Goal: Task Accomplishment & Management: Use online tool/utility

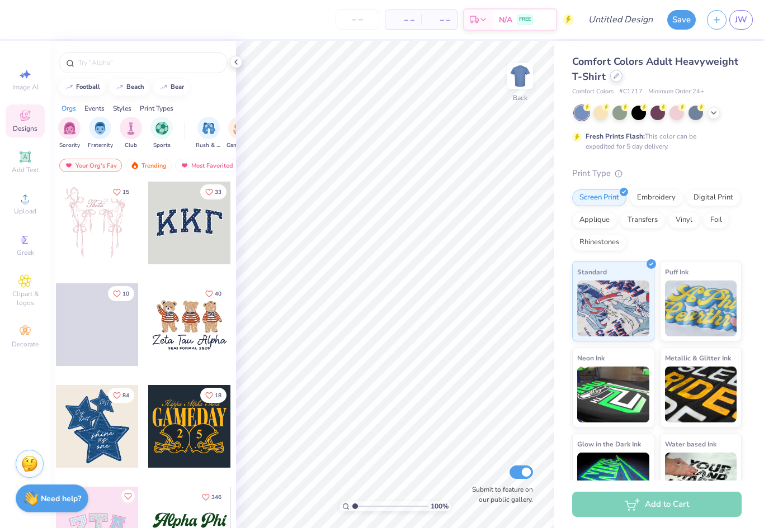
click at [621, 78] on div at bounding box center [616, 76] width 12 height 12
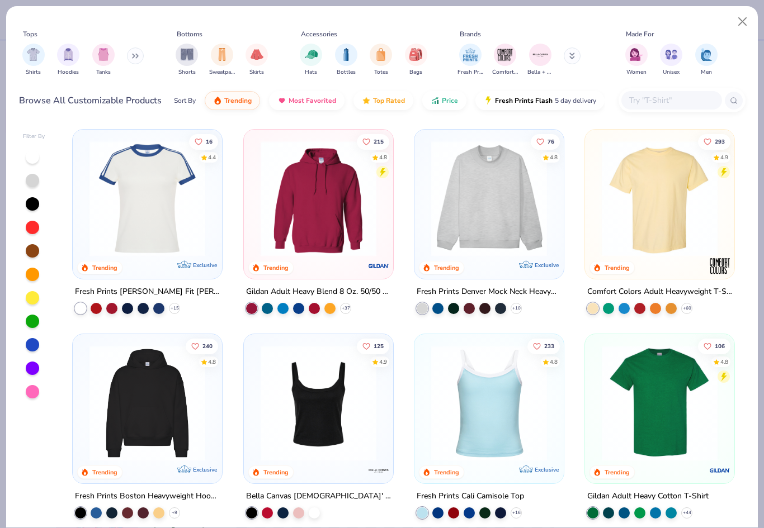
click at [518, 184] on img at bounding box center [488, 199] width 127 height 116
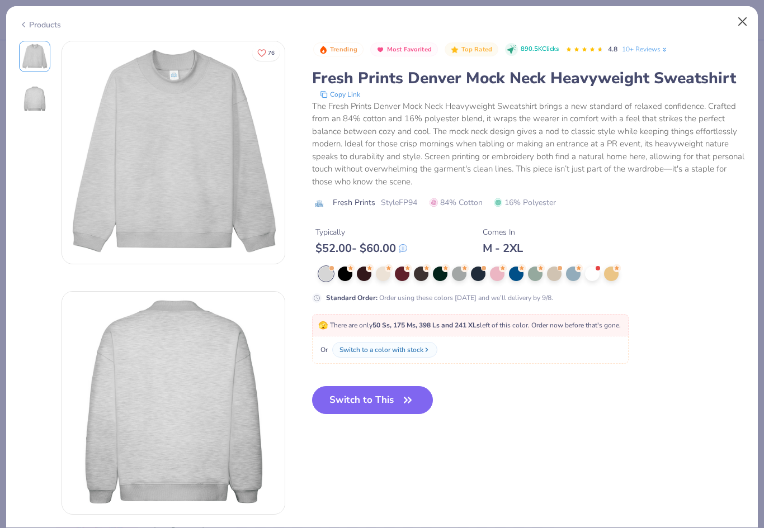
click at [743, 21] on button "Close" at bounding box center [742, 21] width 21 height 21
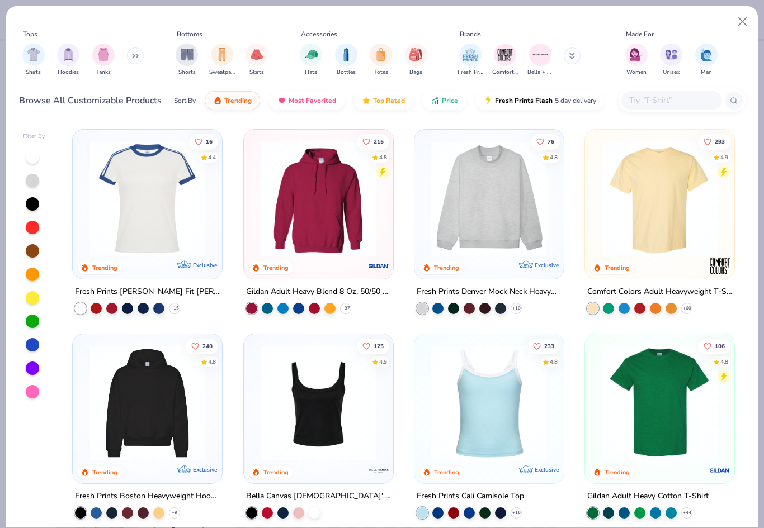
click at [137, 61] on button at bounding box center [135, 56] width 17 height 17
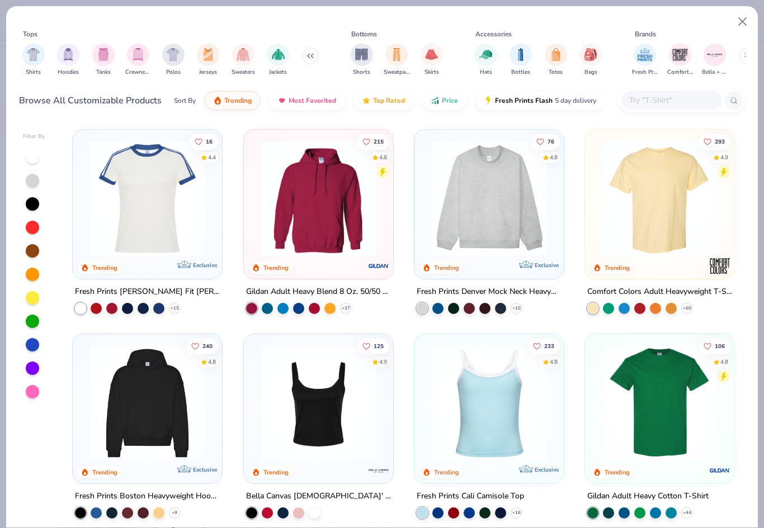
click at [137, 54] on img "filter for Crewnecks" at bounding box center [138, 54] width 12 height 13
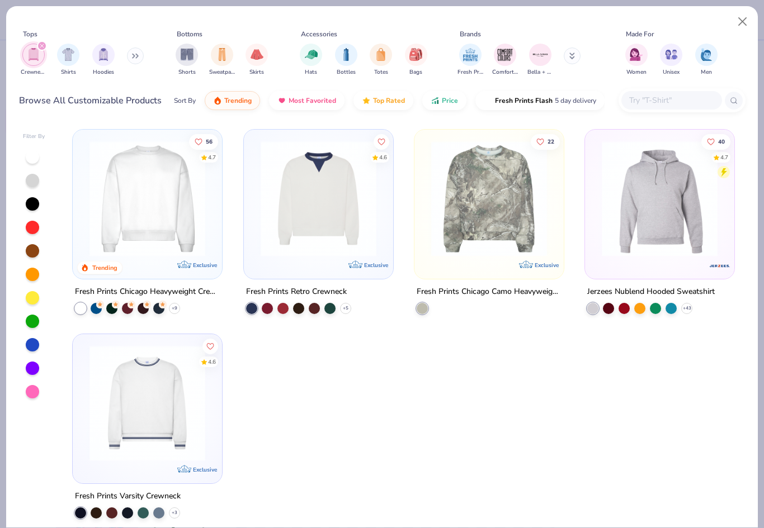
click at [200, 293] on div "Fresh Prints Chicago Heavyweight Crewneck" at bounding box center [147, 292] width 145 height 14
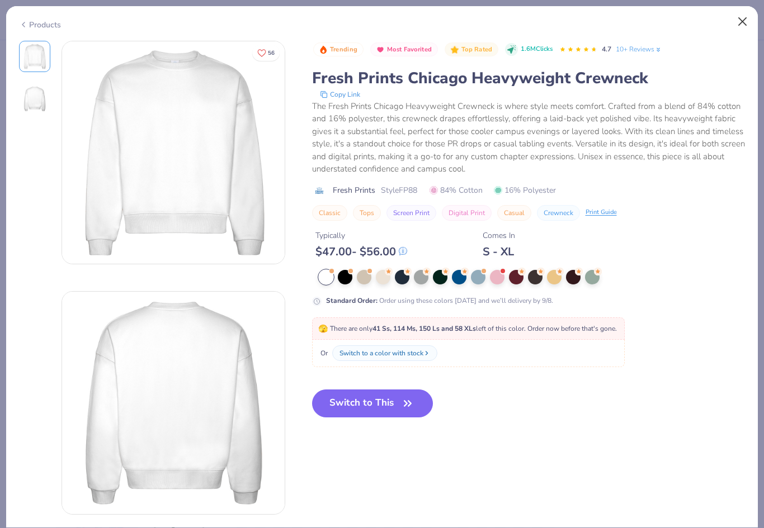
click at [743, 22] on button "Close" at bounding box center [742, 21] width 21 height 21
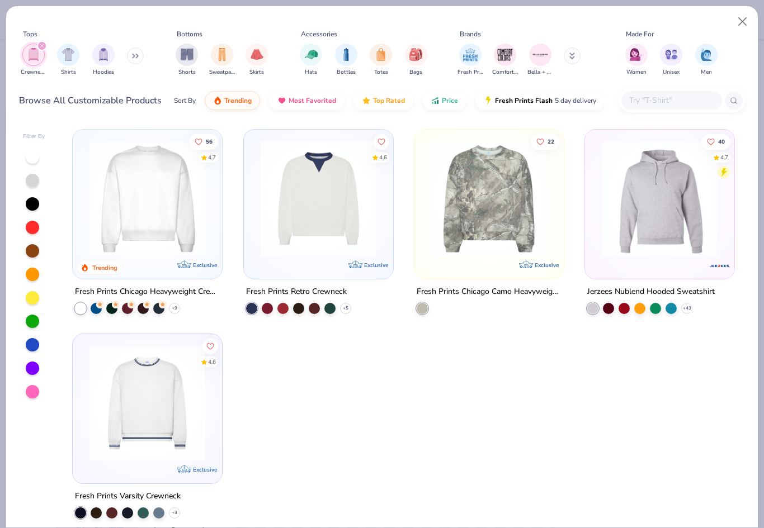
click at [42, 47] on icon "filter for Crewnecks" at bounding box center [42, 46] width 4 height 4
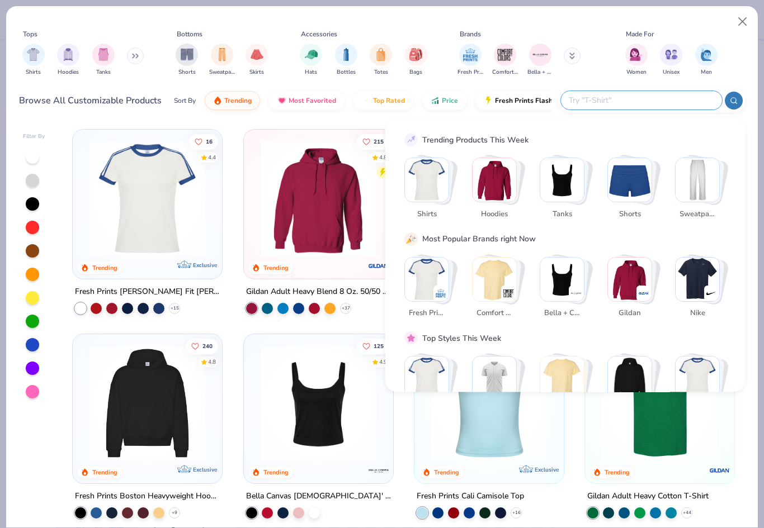
click at [649, 96] on input "text" at bounding box center [640, 100] width 146 height 13
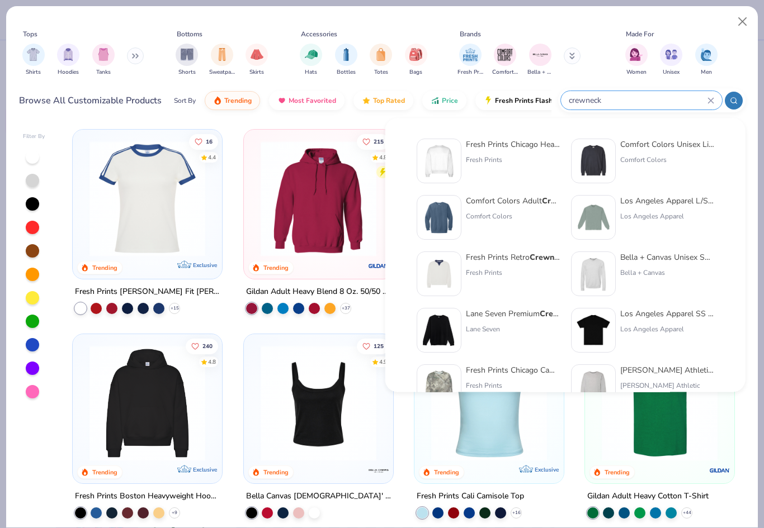
type input "crewneck"
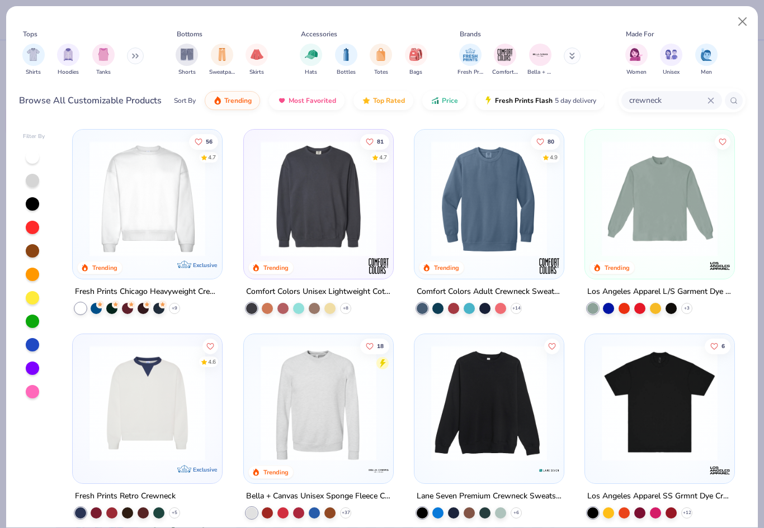
click at [532, 200] on img at bounding box center [488, 199] width 127 height 116
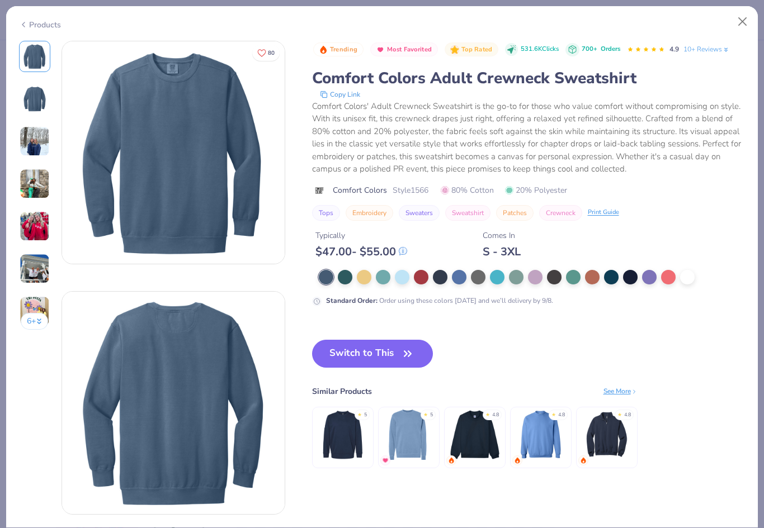
click at [25, 22] on icon at bounding box center [23, 24] width 9 height 13
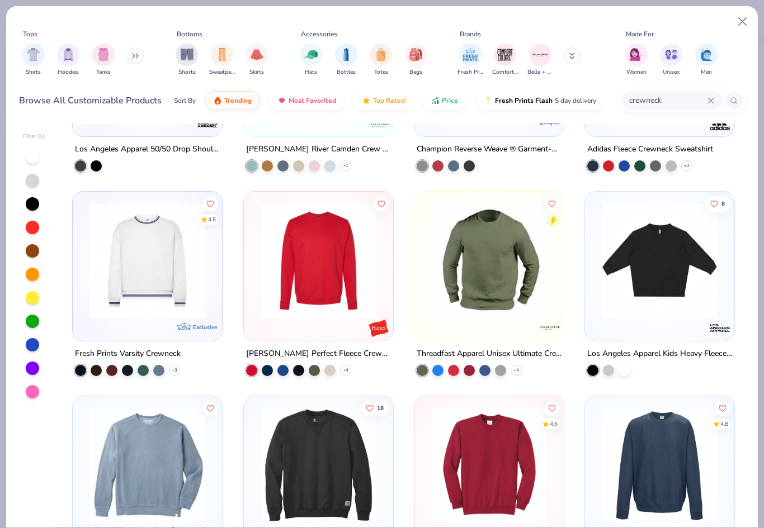
scroll to position [743, 0]
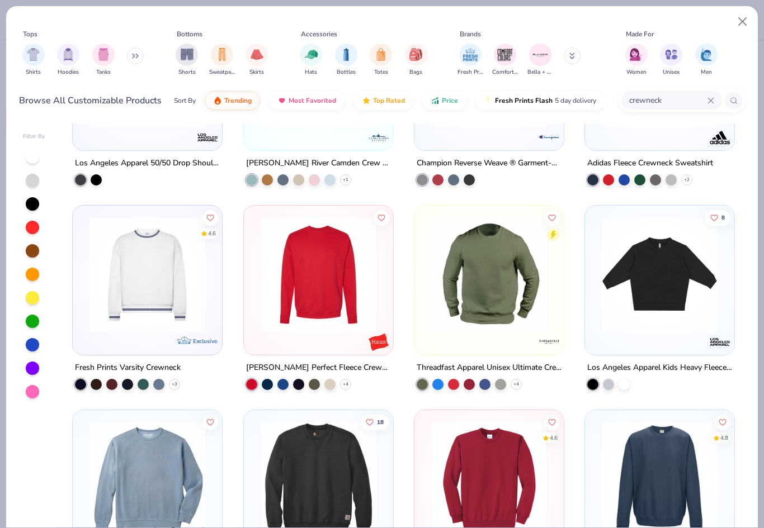
click at [108, 304] on img at bounding box center [147, 275] width 127 height 116
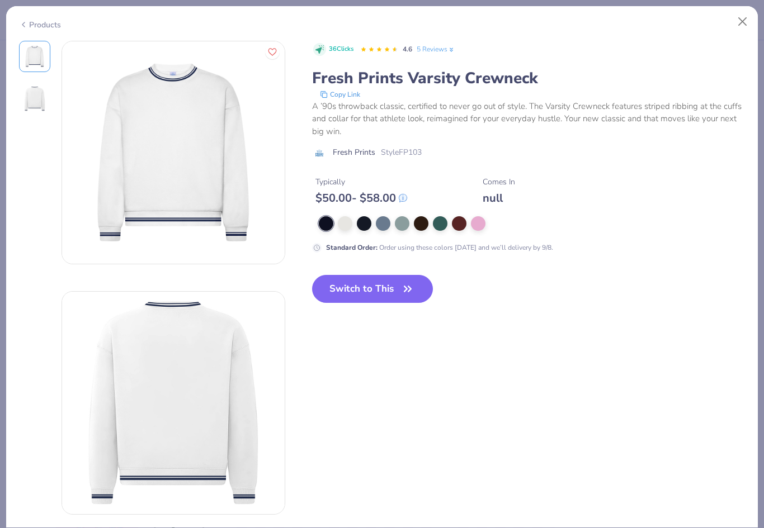
click at [35, 86] on img at bounding box center [34, 99] width 27 height 27
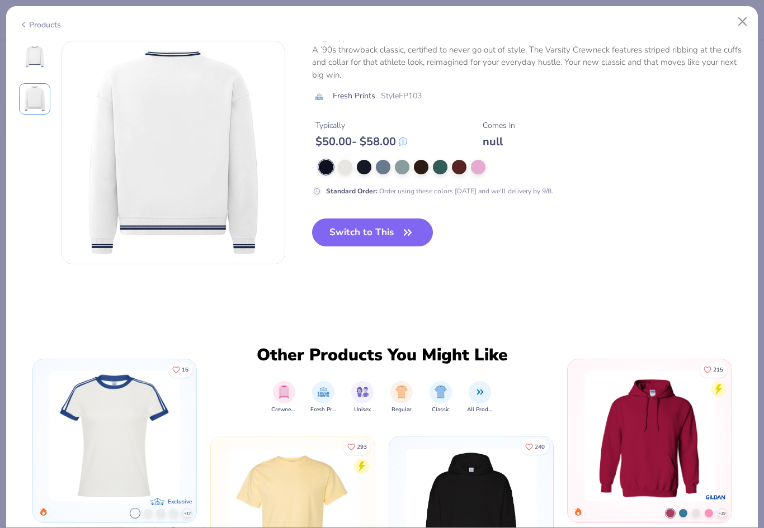
click at [24, 47] on img at bounding box center [34, 56] width 27 height 27
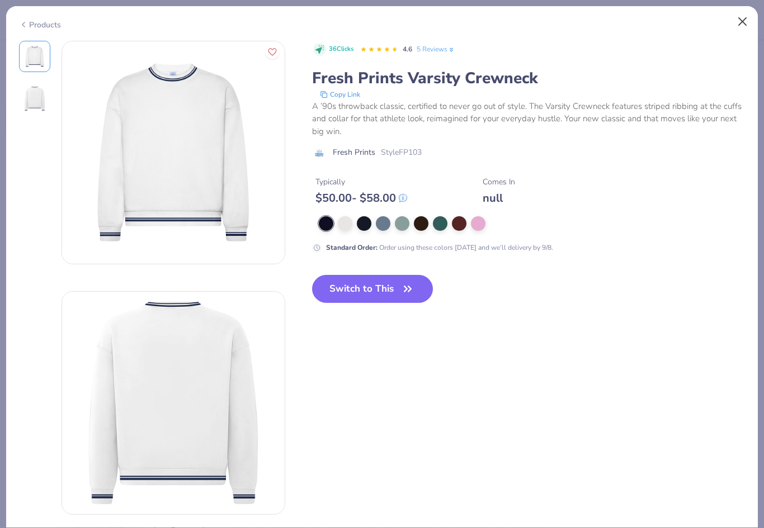
click at [747, 21] on button "Close" at bounding box center [742, 21] width 21 height 21
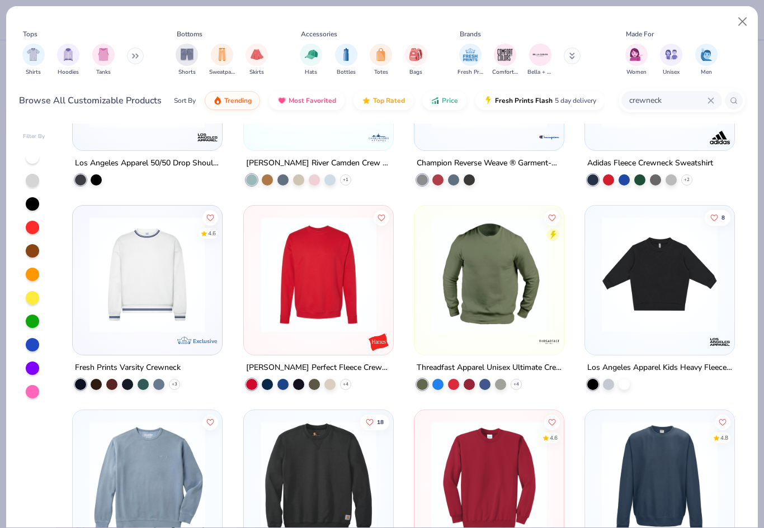
click at [112, 283] on img at bounding box center [147, 275] width 127 height 116
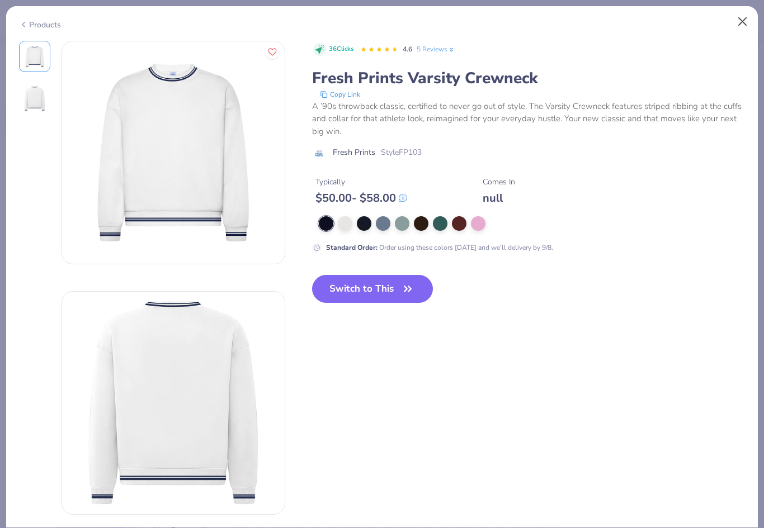
click at [747, 30] on button "Close" at bounding box center [742, 21] width 21 height 21
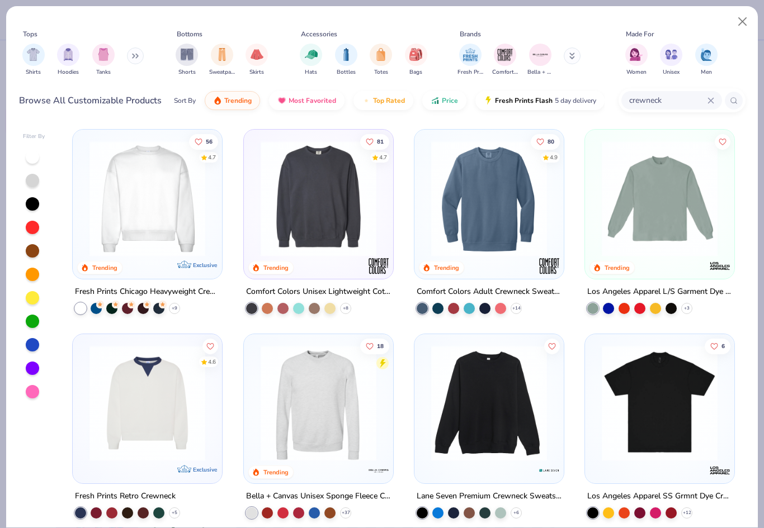
click at [516, 196] on img at bounding box center [488, 199] width 127 height 116
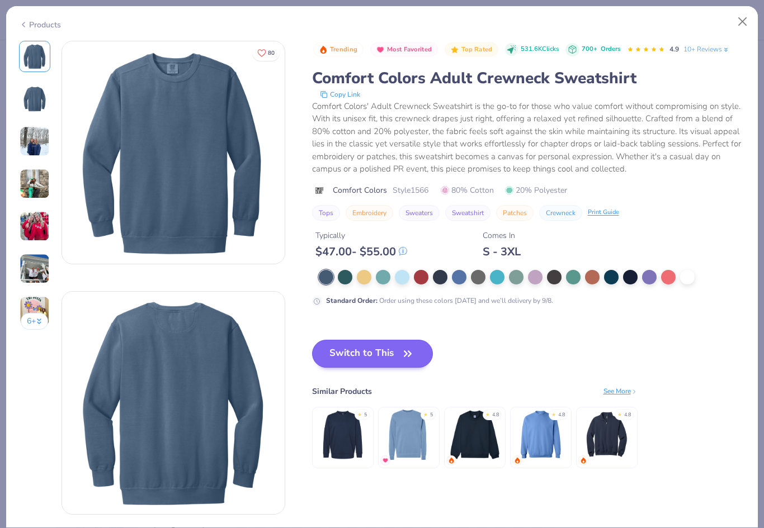
click at [381, 349] on button "Switch to This" at bounding box center [372, 354] width 121 height 28
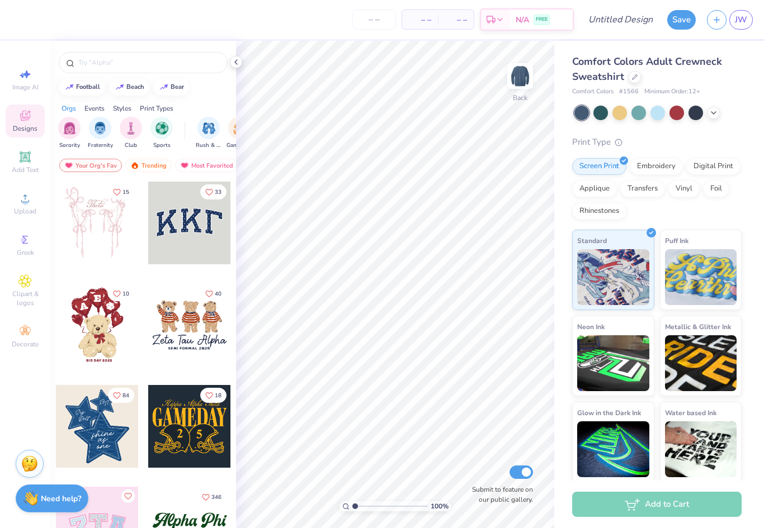
click at [715, 119] on div at bounding box center [657, 113] width 167 height 15
click at [714, 110] on icon at bounding box center [713, 111] width 9 height 9
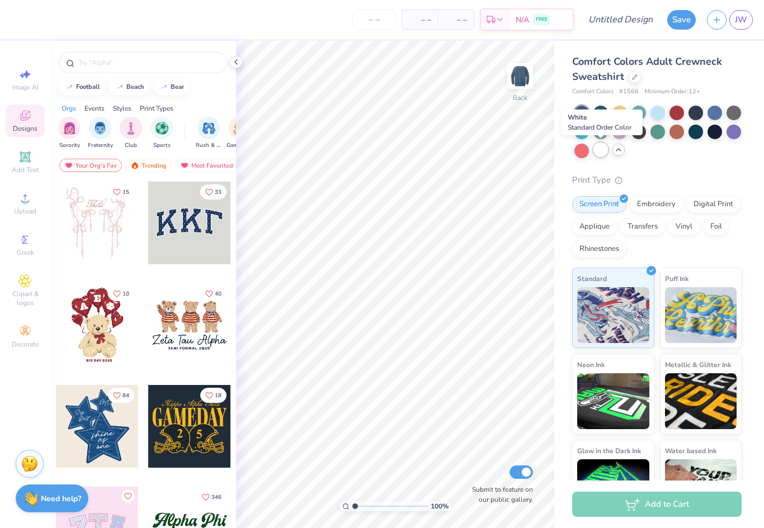
click at [602, 153] on div at bounding box center [600, 150] width 15 height 15
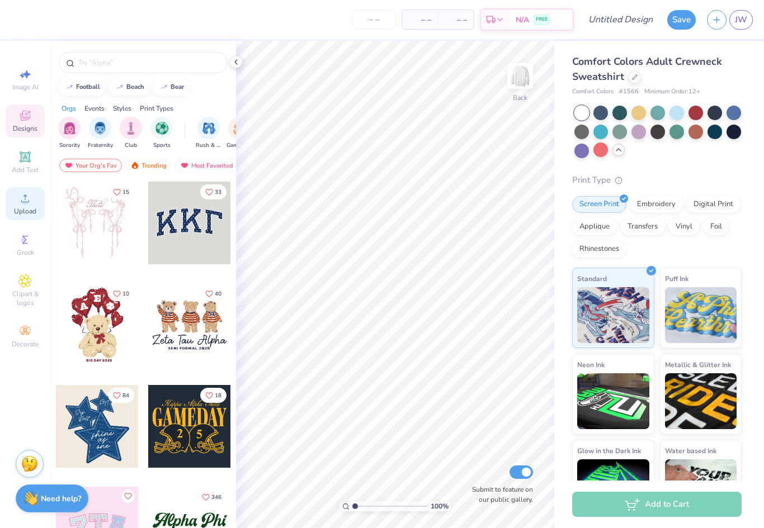
click at [20, 204] on icon at bounding box center [24, 198] width 13 height 13
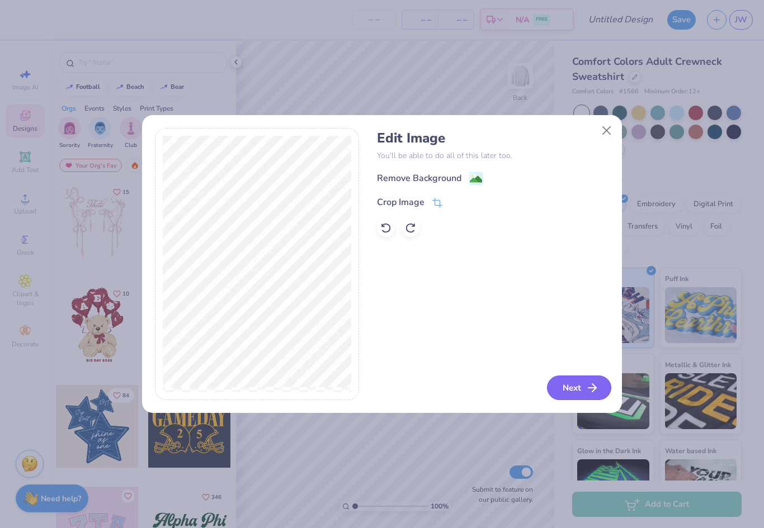
click at [566, 387] on button "Next" at bounding box center [579, 388] width 64 height 25
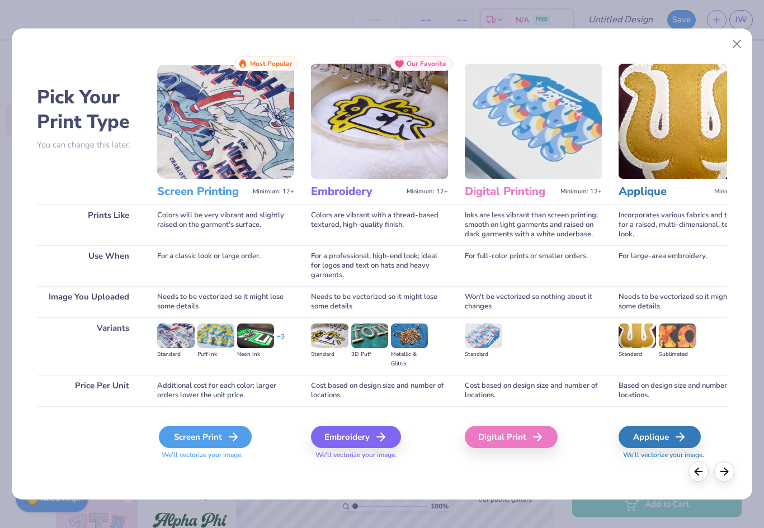
click at [201, 436] on div "Screen Print" at bounding box center [205, 437] width 93 height 22
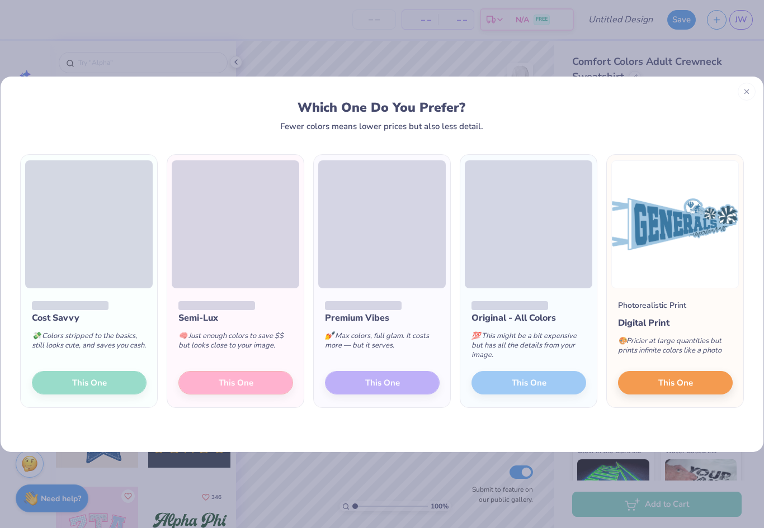
click at [116, 382] on div "Cost Savvy 💸 Colors stripped to the basics, still looks cute, and saves you cas…" at bounding box center [89, 348] width 136 height 120
click at [60, 362] on div "💸 Colors stripped to the basics, still looks cute, and saves you cash." at bounding box center [89, 343] width 115 height 37
click at [59, 362] on div "💸 Colors stripped to the basics, still looks cute, and saves you cash." at bounding box center [89, 343] width 115 height 37
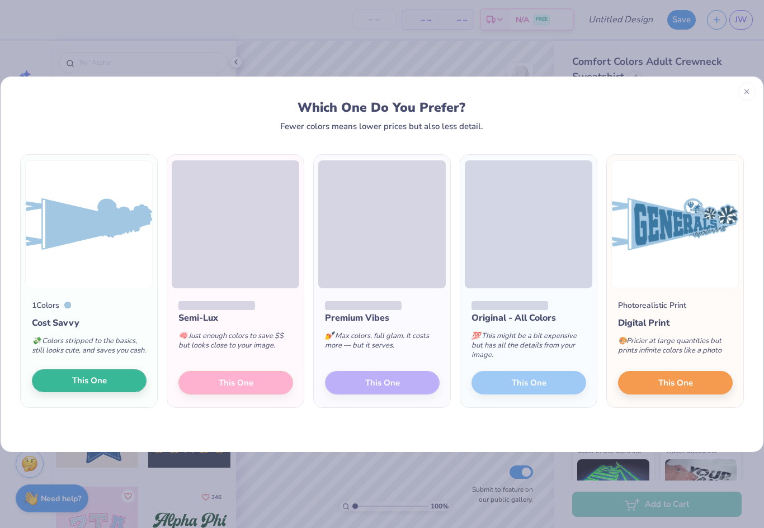
click at [69, 379] on button "This One" at bounding box center [89, 381] width 115 height 23
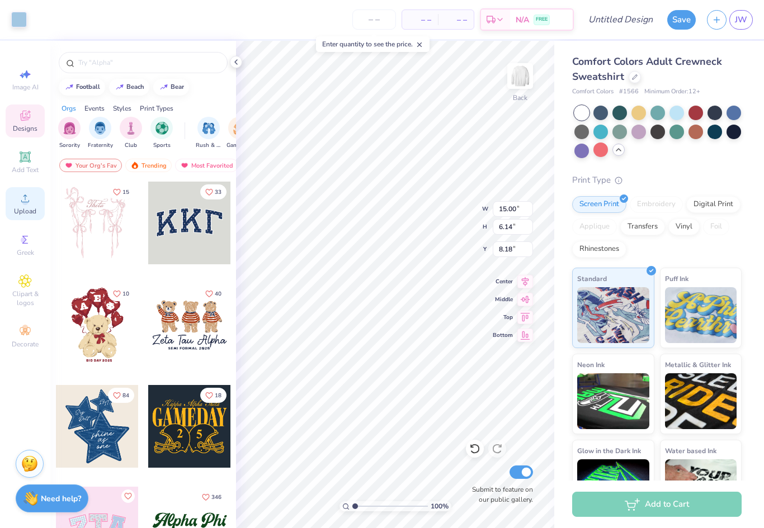
click at [27, 202] on icon at bounding box center [25, 199] width 8 height 8
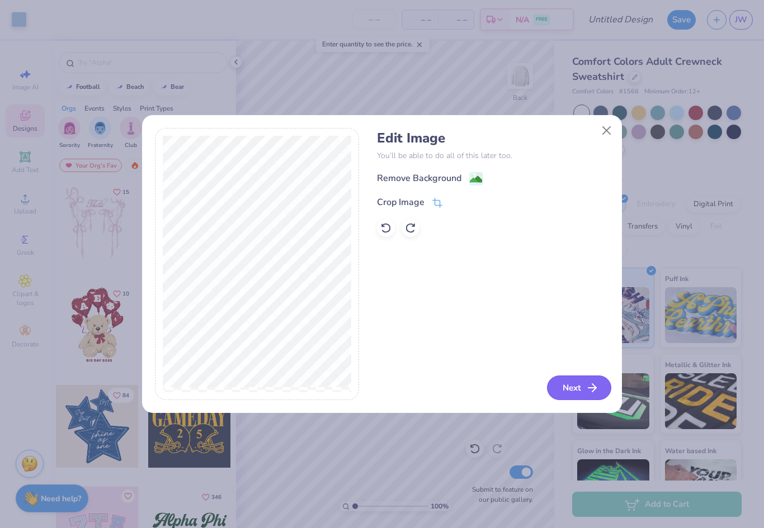
click at [573, 390] on button "Next" at bounding box center [579, 388] width 64 height 25
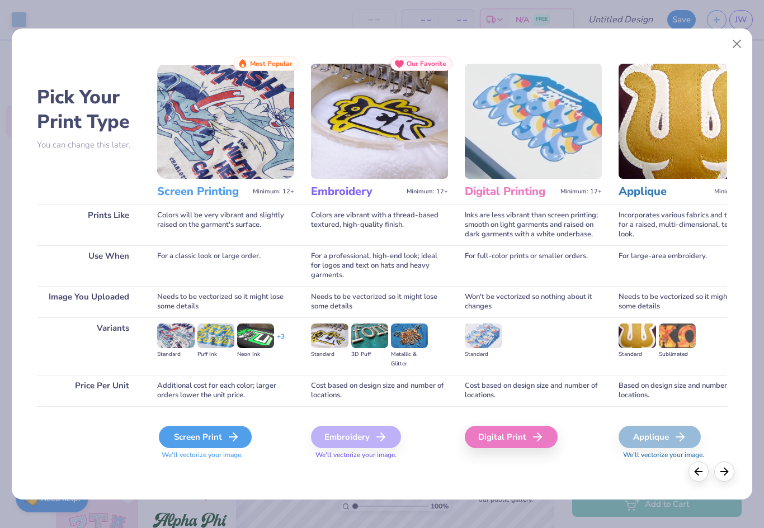
click at [226, 442] on div "Screen Print" at bounding box center [205, 437] width 93 height 22
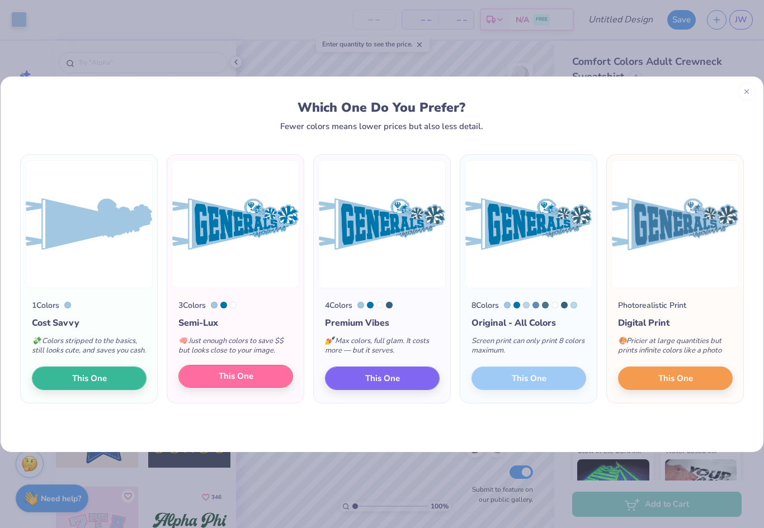
click at [244, 383] on span "This One" at bounding box center [236, 376] width 35 height 13
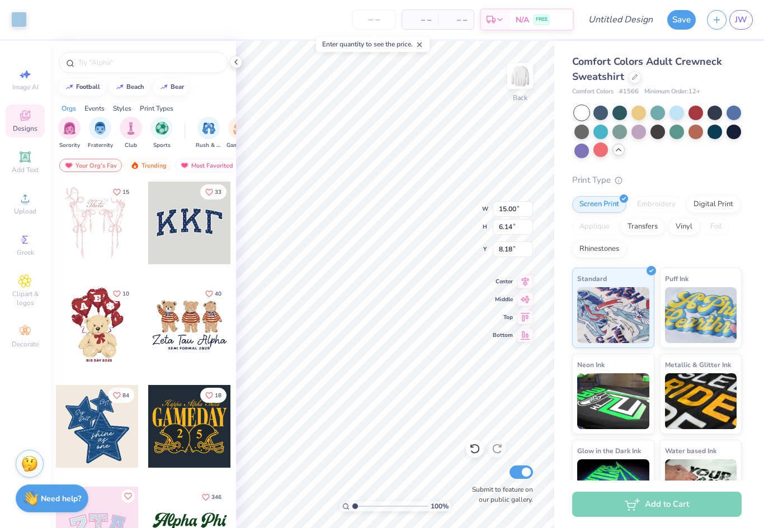
type input "10.53"
type input "5.20"
type input "2.13"
type input "12.88"
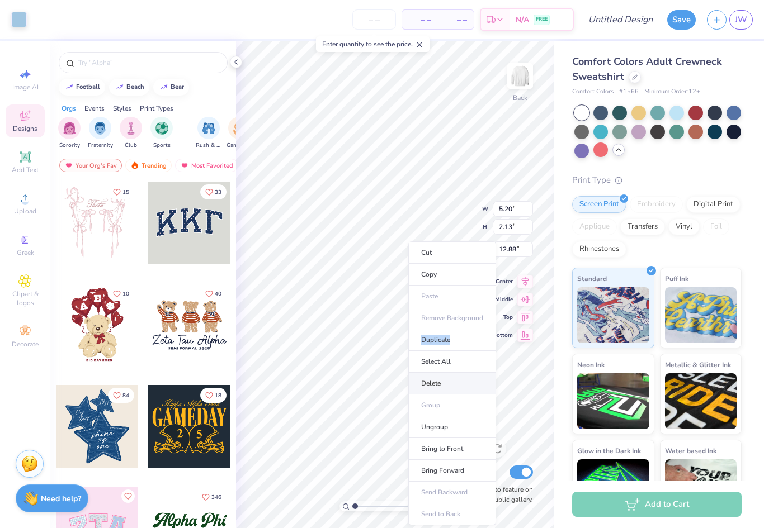
click at [471, 384] on li "Delete" at bounding box center [452, 384] width 88 height 22
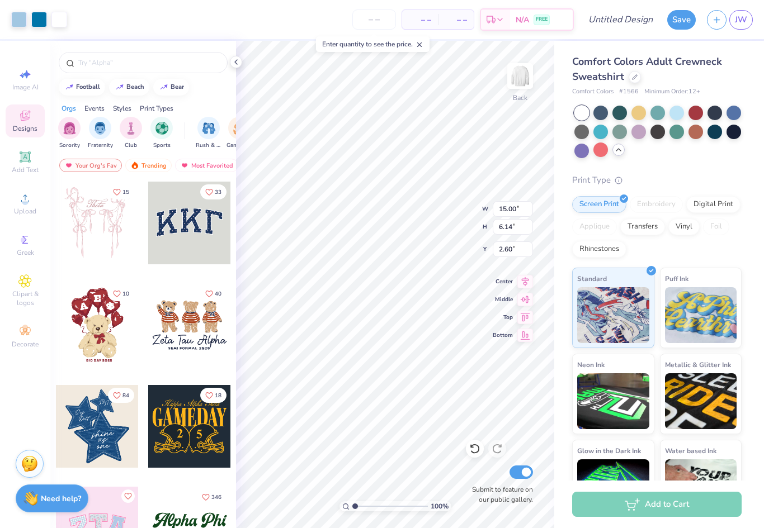
type input "12.76"
type input "5.23"
type input "2.49"
type input "10.94"
type input "4.48"
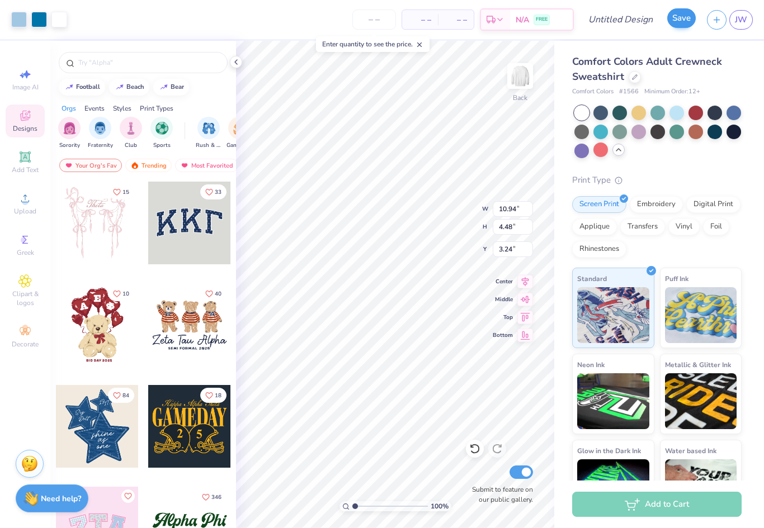
type input "2.12"
type input "11.84"
type input "4.85"
type input "1.43"
type input "1.72"
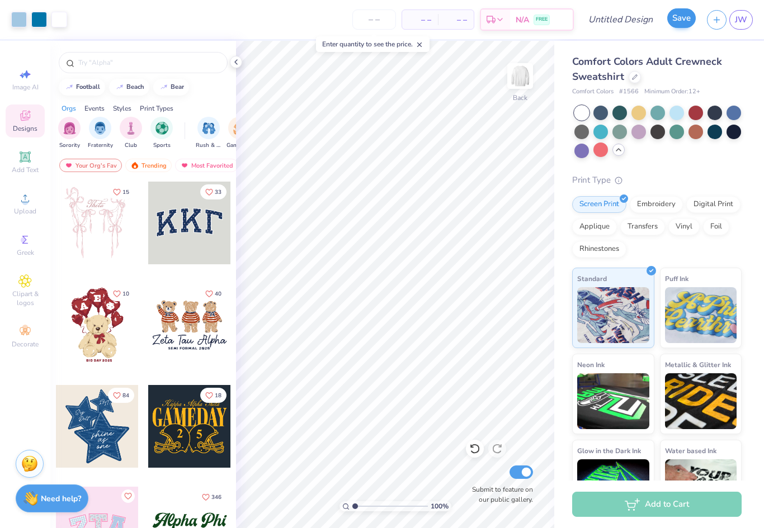
click at [687, 16] on button "Save" at bounding box center [681, 18] width 29 height 20
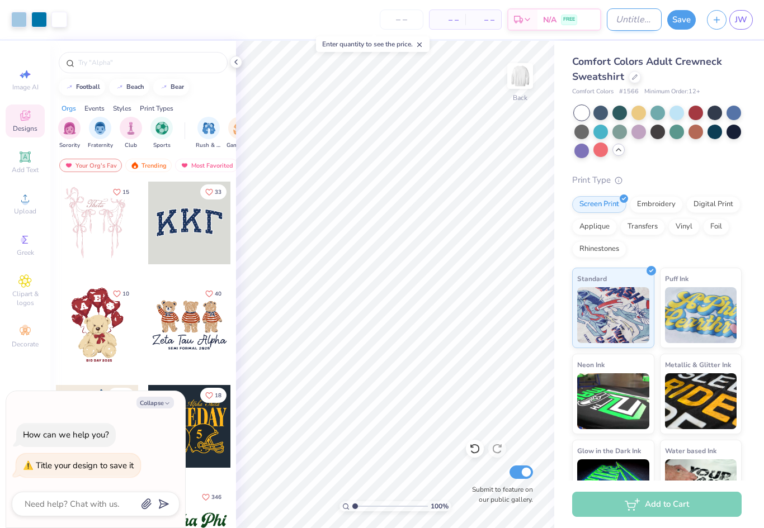
type textarea "x"
click at [617, 15] on input "Design Title" at bounding box center [634, 19] width 55 height 22
type input "C"
type textarea "x"
type input "Ch"
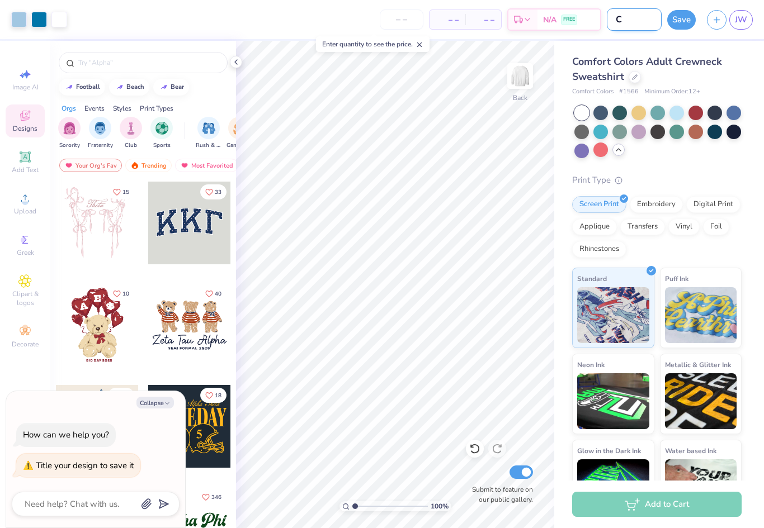
type textarea "x"
type input "Che"
type textarea "x"
type input "Chee"
type textarea "x"
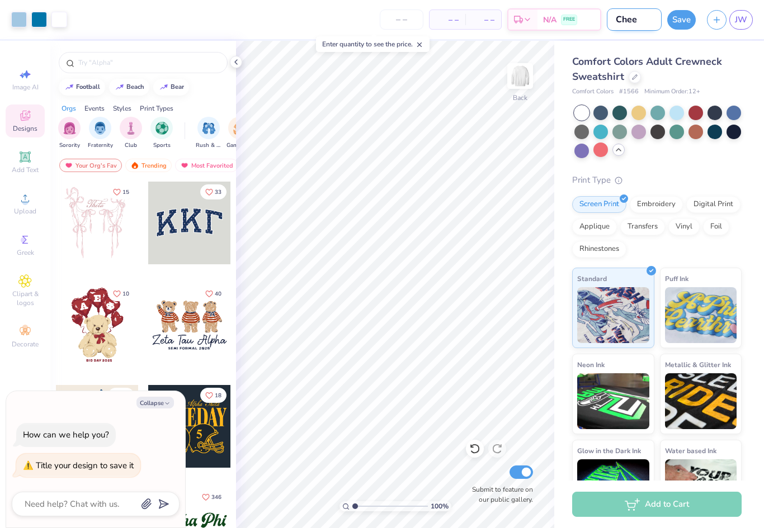
type input "Cheer"
type textarea "x"
type input "Cheer"
type textarea "x"
type input "Cheer C"
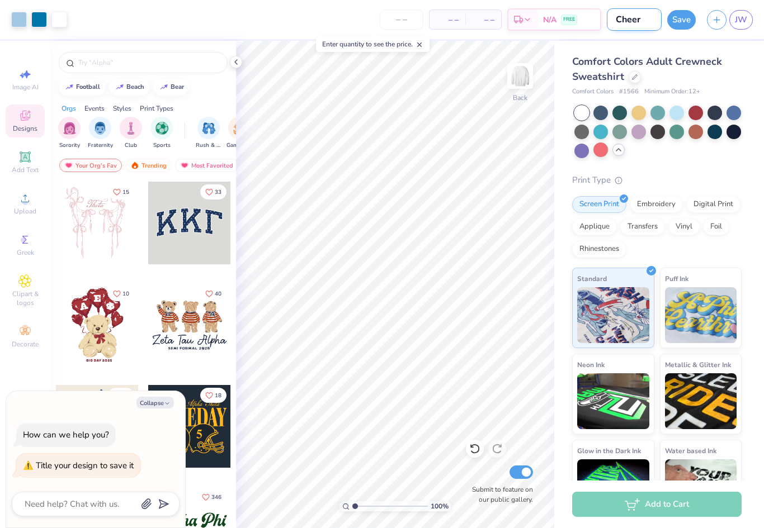
type textarea "x"
type input "Cheer Ce"
type textarea "x"
type input "Cheer Cew"
type textarea "x"
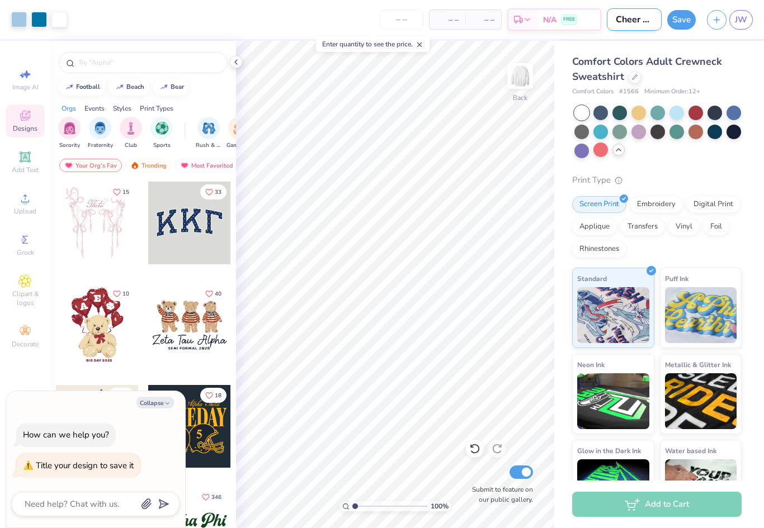
type input "Cheer Ce"
type textarea "x"
type input "Cheer C"
type textarea "x"
type input "Cheer Cr"
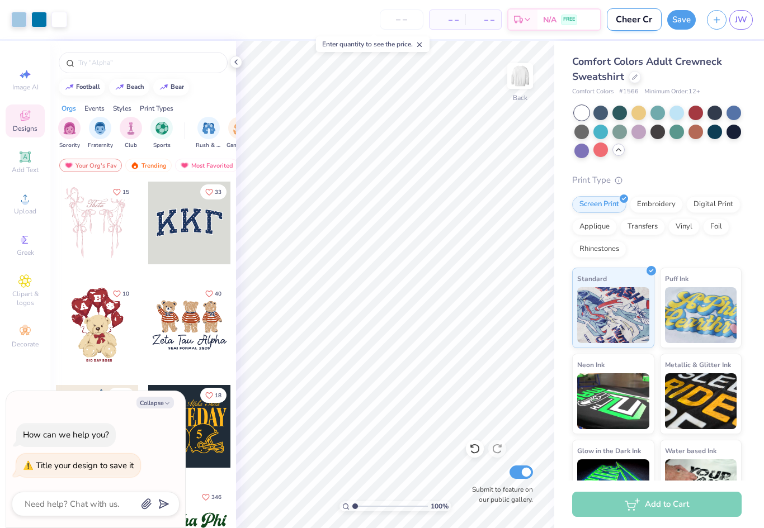
type textarea "x"
type input "Cheer Cre"
type textarea "x"
type input "Cheer Crew"
type textarea "x"
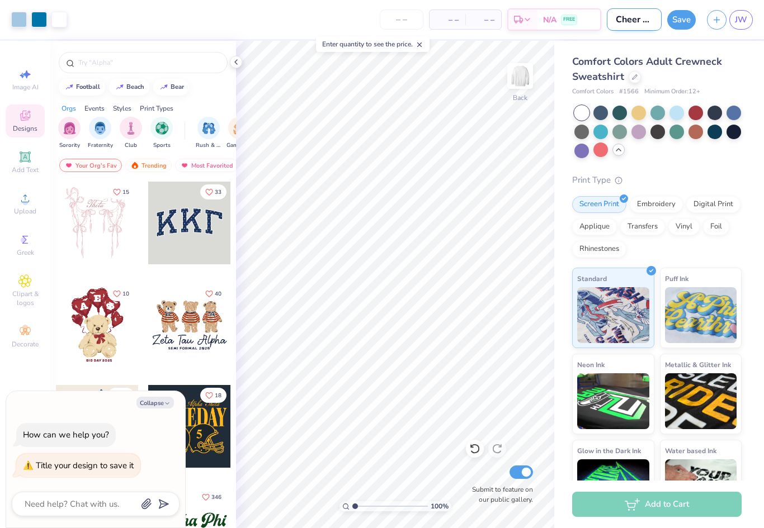
type input "Cheer Crewn"
type textarea "x"
type input "Cheer Crewne"
type textarea "x"
type input "Cheer Crewnec"
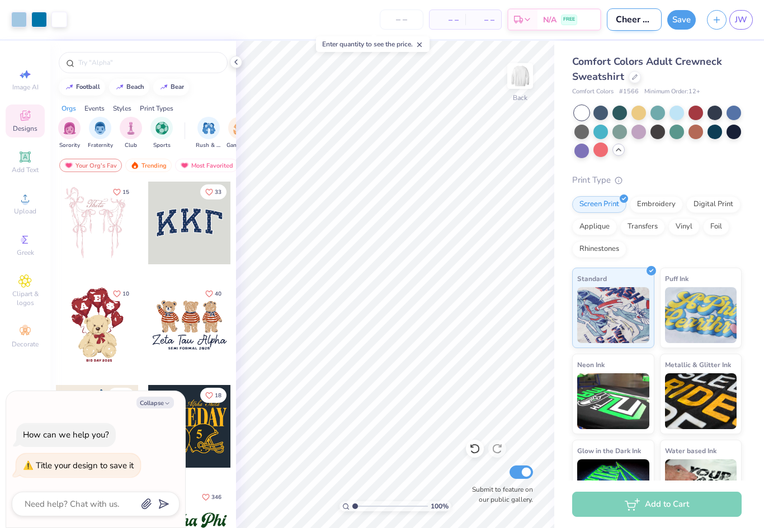
type textarea "x"
type input "Cheer Crewneck"
type textarea "x"
type input "Cheer Crewneck"
click at [683, 24] on button "Save" at bounding box center [681, 18] width 29 height 20
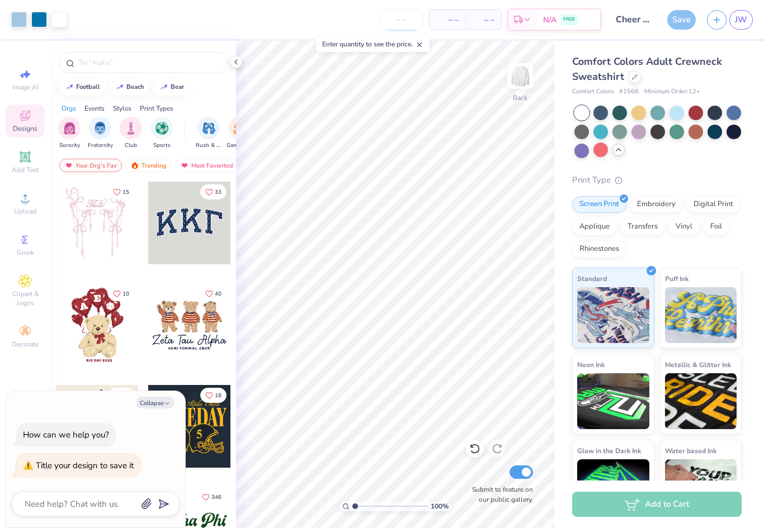
click at [408, 24] on input "number" at bounding box center [402, 20] width 44 height 20
type input "12"
click at [456, 25] on div "Per Item Total" at bounding box center [465, 20] width 73 height 20
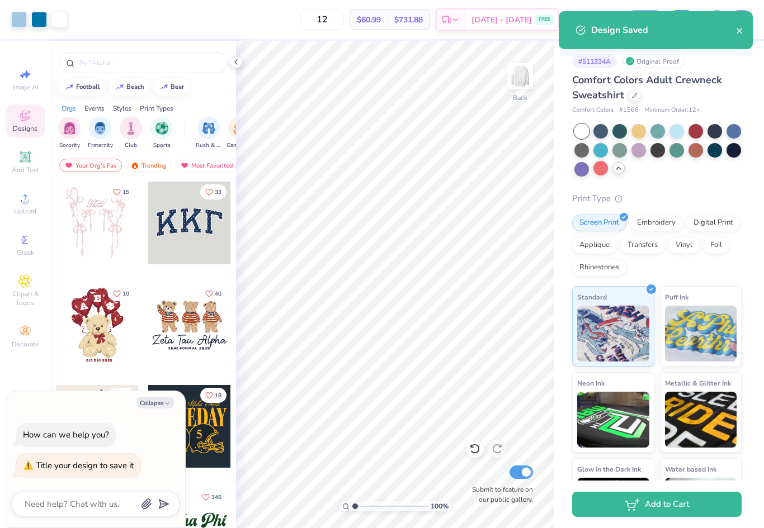
click at [737, 41] on div "Design Saved" at bounding box center [656, 30] width 194 height 38
click at [740, 29] on icon "close" at bounding box center [740, 30] width 8 height 9
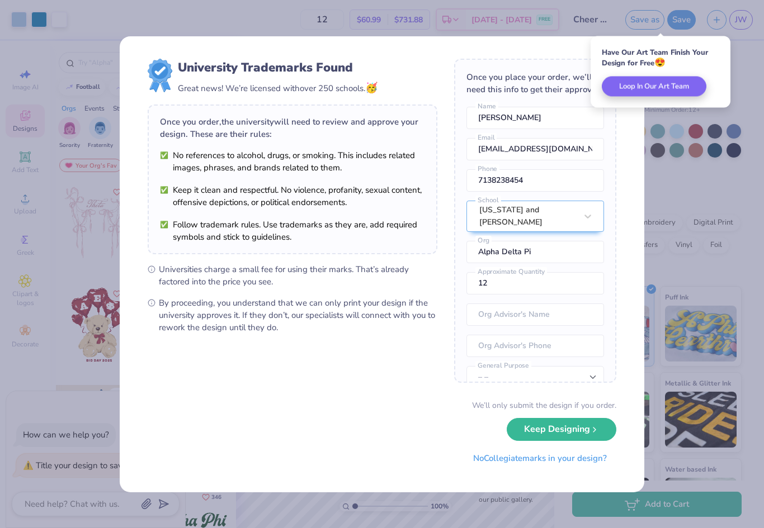
click at [744, 93] on div "University Trademarks Found Great news! We’re licensed with over 250 schools. 🥳…" at bounding box center [382, 264] width 764 height 528
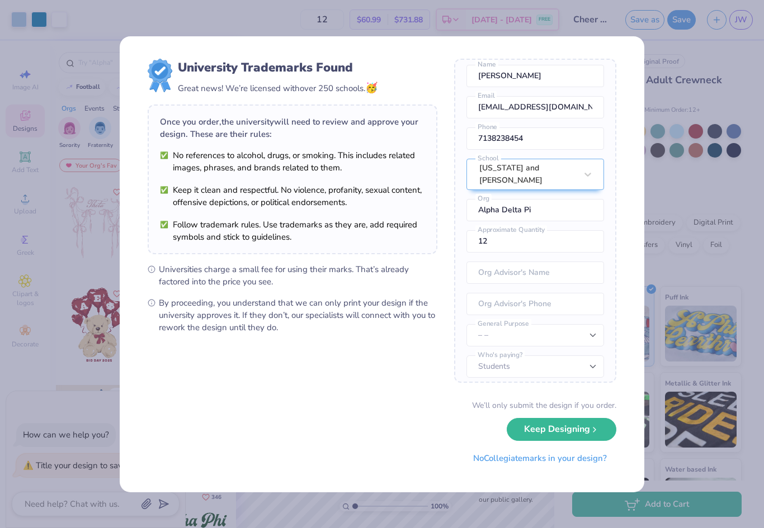
scroll to position [41, 0]
click at [564, 428] on button "Keep Designing" at bounding box center [562, 426] width 110 height 23
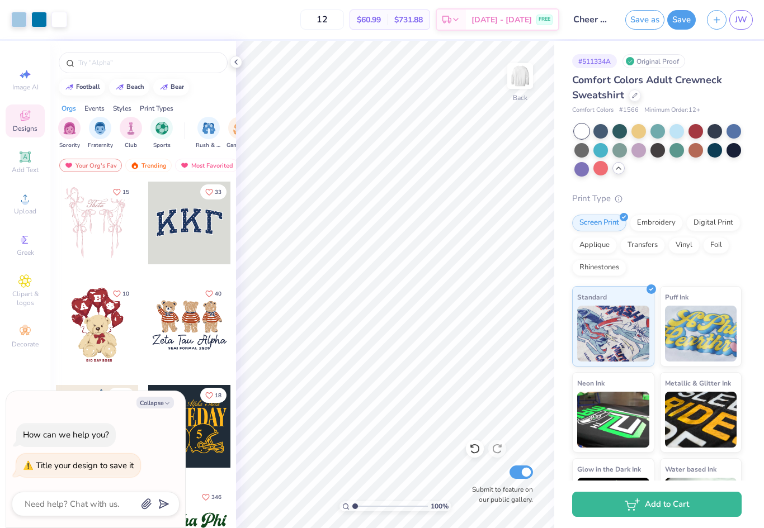
type textarea "x"
